Goal: Communication & Community: Connect with others

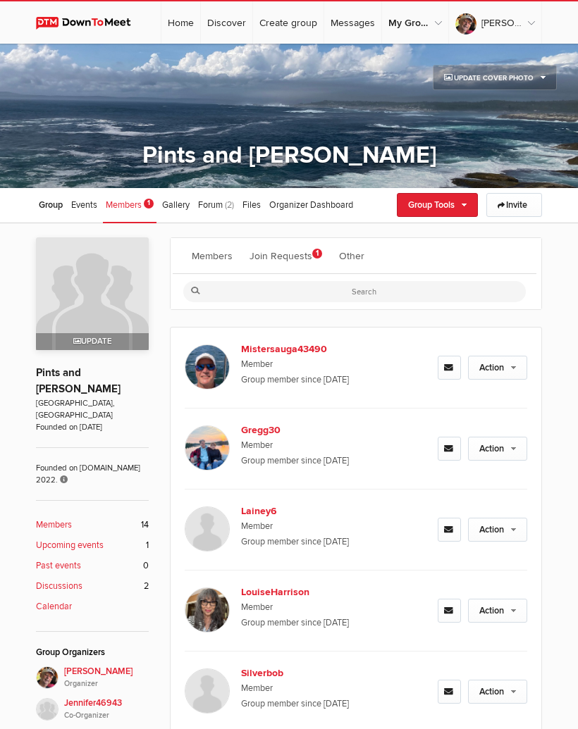
click at [297, 255] on link "Join Requests 1" at bounding box center [285, 255] width 87 height 35
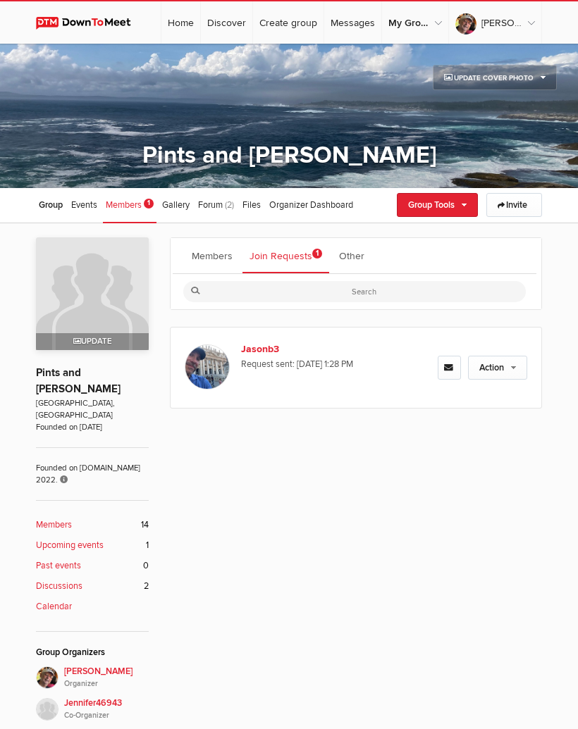
click at [272, 349] on link "Jasonb3" at bounding box center [296, 349] width 110 height 15
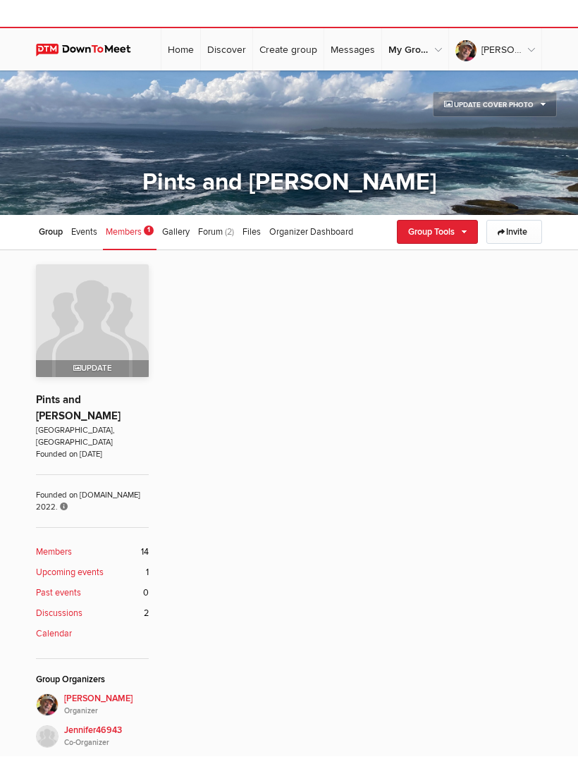
scroll to position [188, 0]
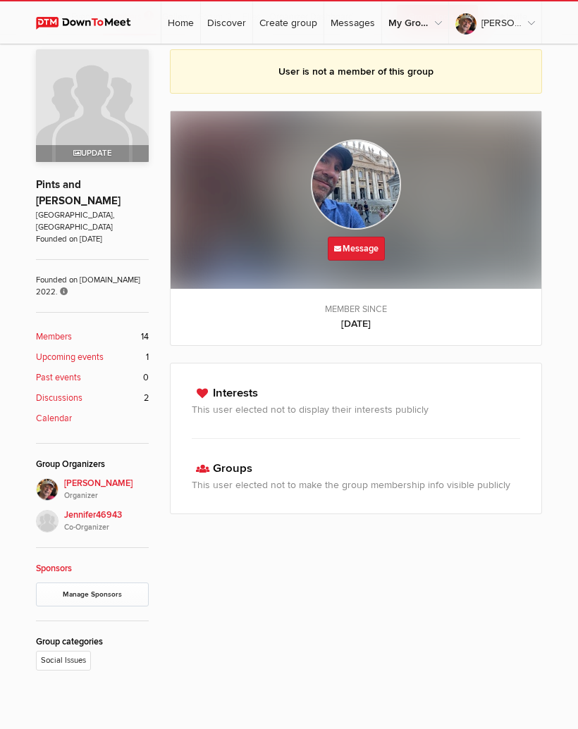
click at [366, 253] on link "Message" at bounding box center [356, 249] width 57 height 24
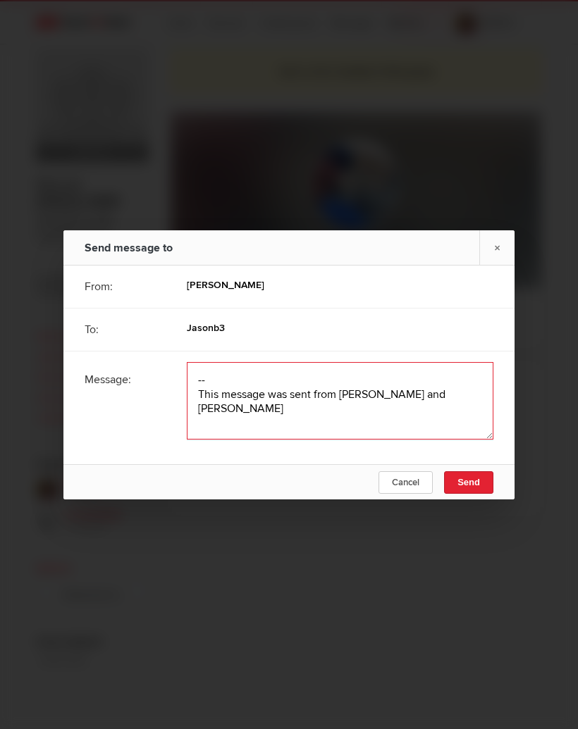
click at [233, 392] on textarea at bounding box center [340, 401] width 307 height 78
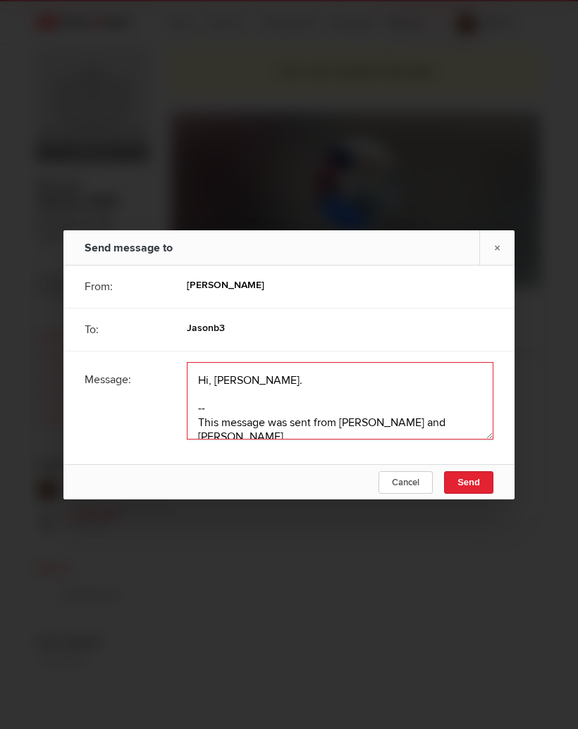
type textarea "Hi, [PERSON_NAME]. C -- This message was sent from [PERSON_NAME] and [PERSON_NA…"
click at [550, 122] on div at bounding box center [289, 364] width 578 height 729
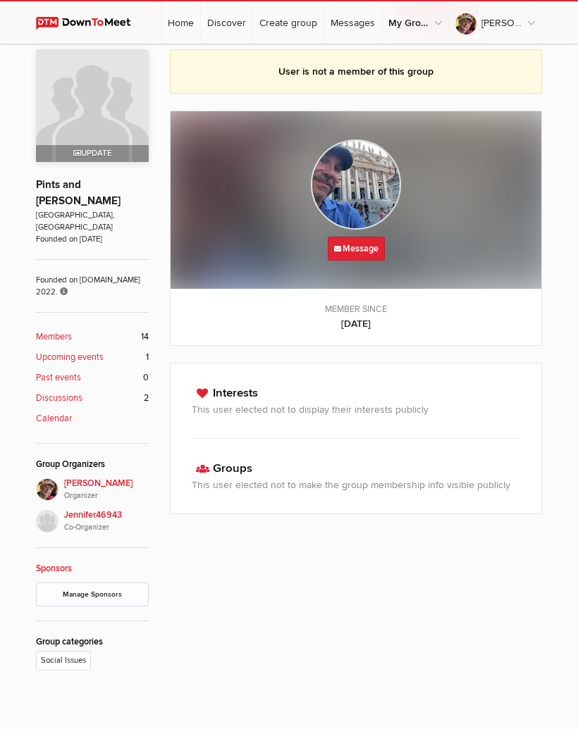
click at [116, 648] on ul "Social Issues" at bounding box center [92, 661] width 113 height 26
click at [372, 245] on link "Message" at bounding box center [356, 249] width 57 height 24
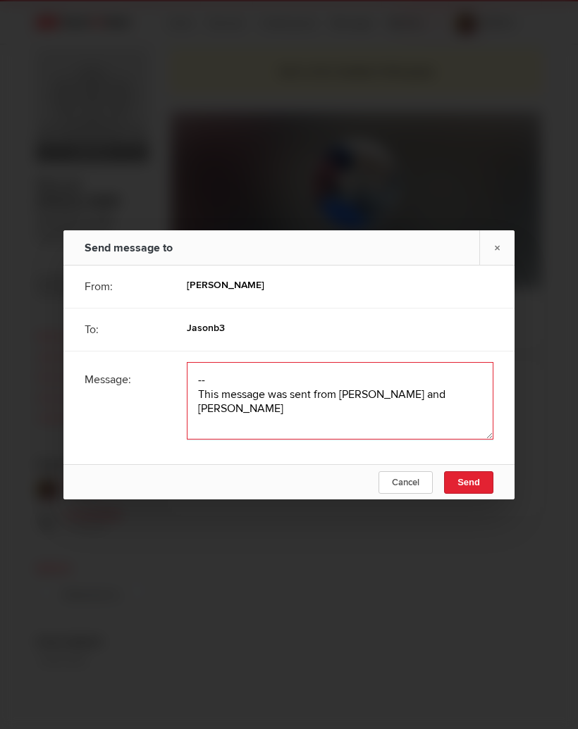
click at [242, 390] on textarea at bounding box center [340, 401] width 307 height 78
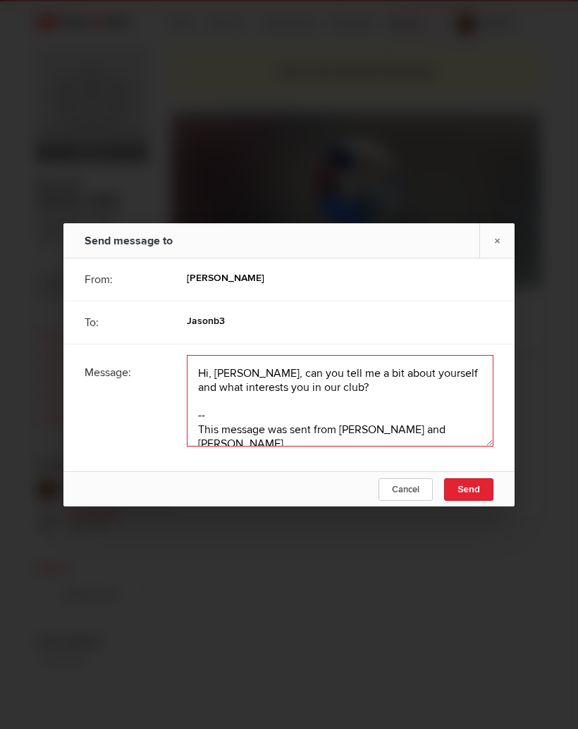
type textarea "Hi, [PERSON_NAME], can you tell me a bit about yourself and what interests you …"
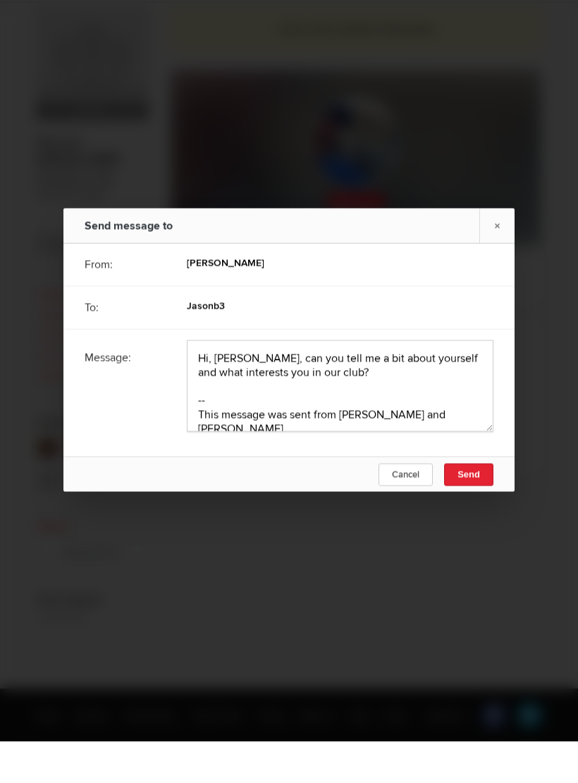
click at [479, 511] on span "Send" at bounding box center [468, 516] width 23 height 11
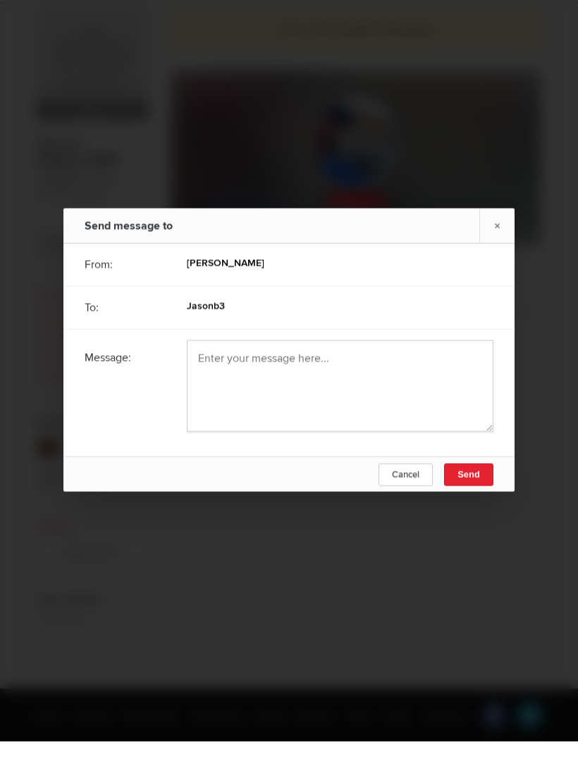
scroll to position [217, 0]
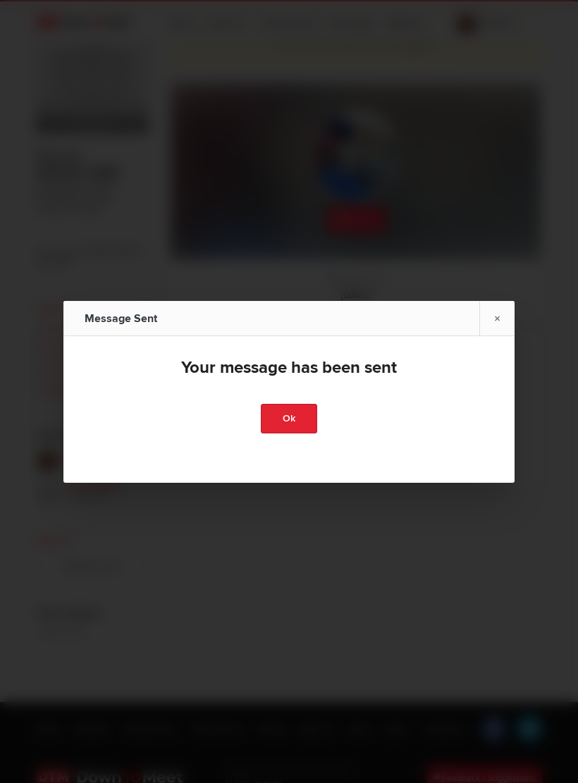
click at [494, 316] on link "×" at bounding box center [496, 318] width 35 height 35
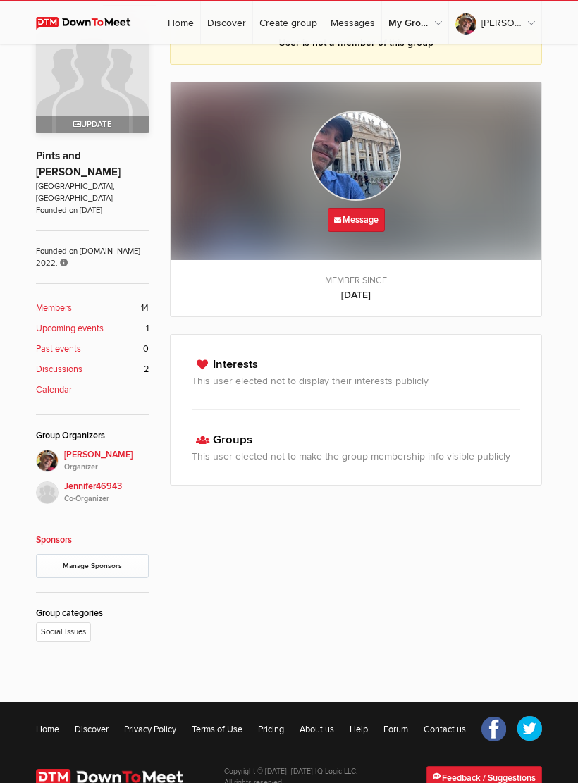
click at [70, 302] on b "Members" at bounding box center [54, 308] width 36 height 13
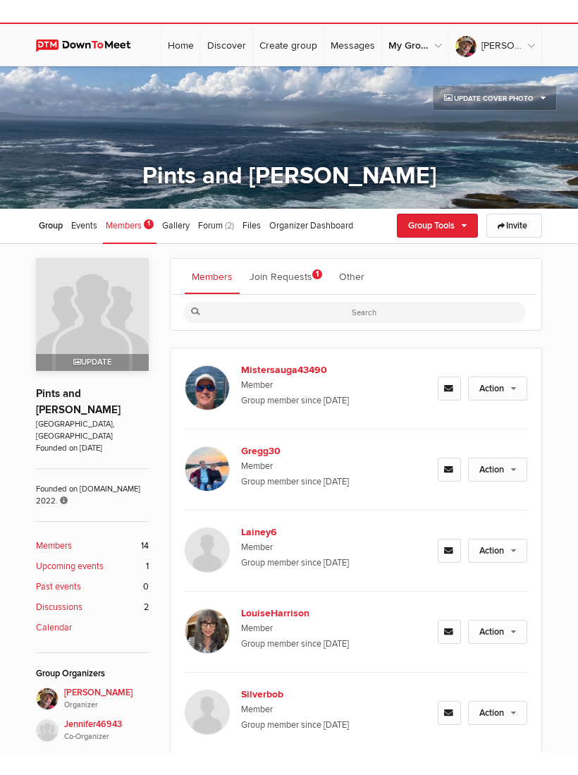
scroll to position [1, 0]
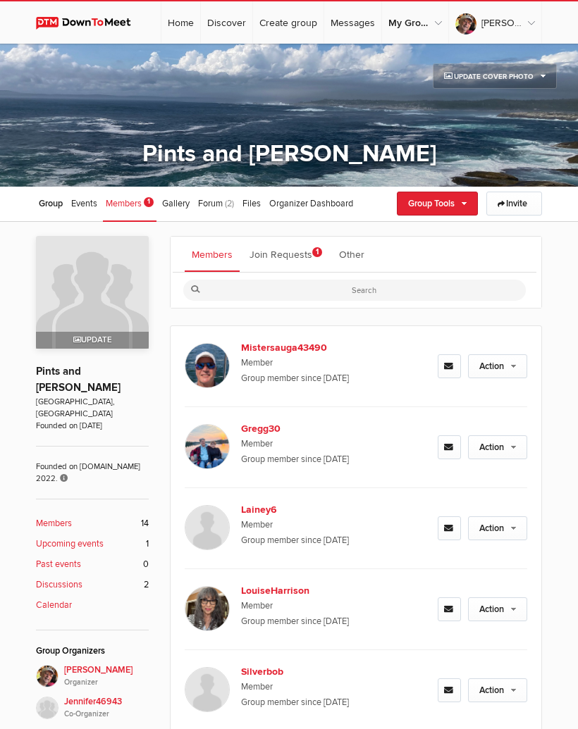
click at [87, 206] on span "Events" at bounding box center [84, 203] width 26 height 11
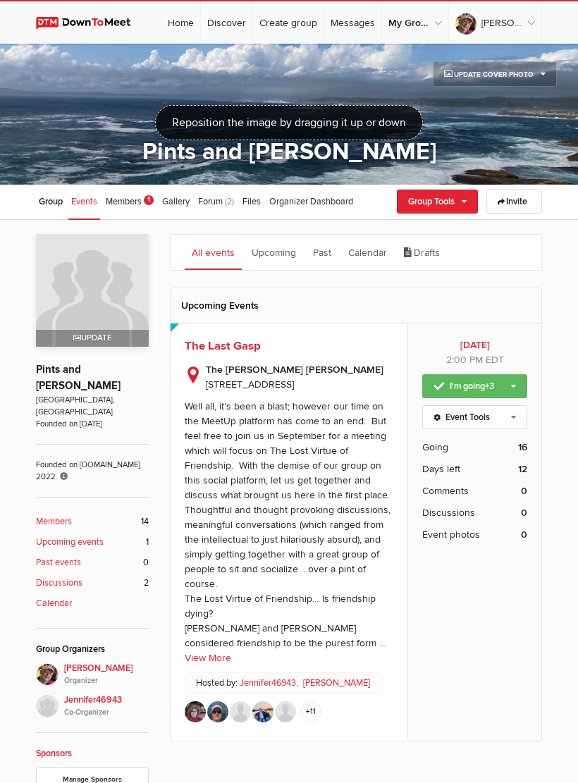
scroll to position [4, 0]
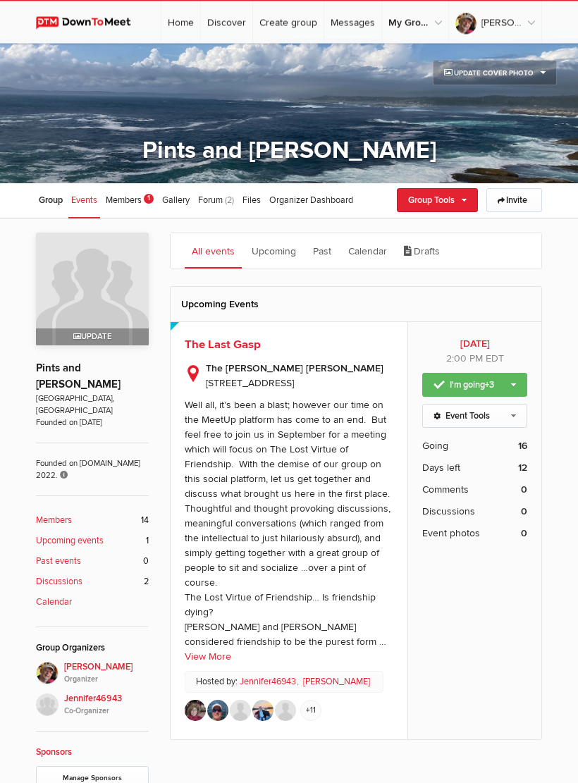
click at [485, 606] on div "[DATE] 2:00 PM EDT I'm going +3 Change guest count Not going Event Tools Edit E…" at bounding box center [474, 531] width 134 height 417
